Goal: Transaction & Acquisition: Subscribe to service/newsletter

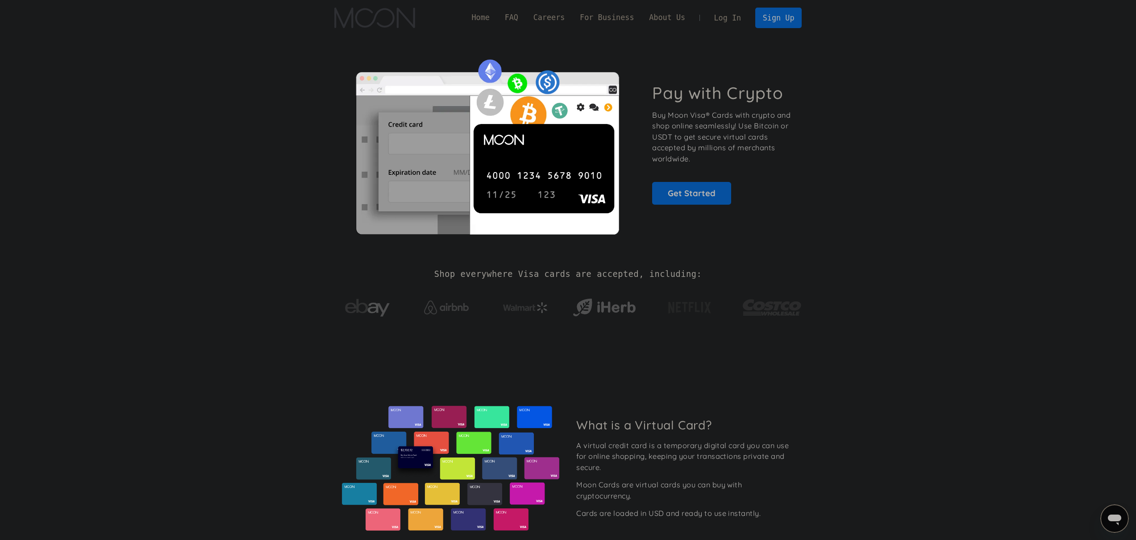
click at [129, 53] on section "Pay with Crypto Buy Moon Visa® Cards with crypto and shop online seamlessly! Us…" at bounding box center [568, 144] width 1136 height 216
click at [695, 195] on link "Get Started" at bounding box center [691, 193] width 79 height 22
